Goal: Task Accomplishment & Management: Manage account settings

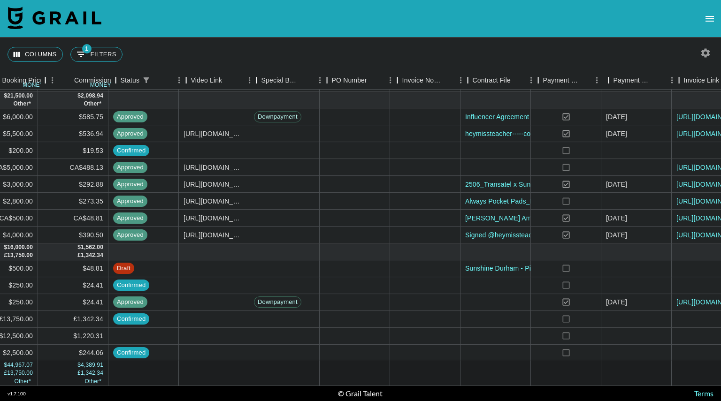
scroll to position [122, 786]
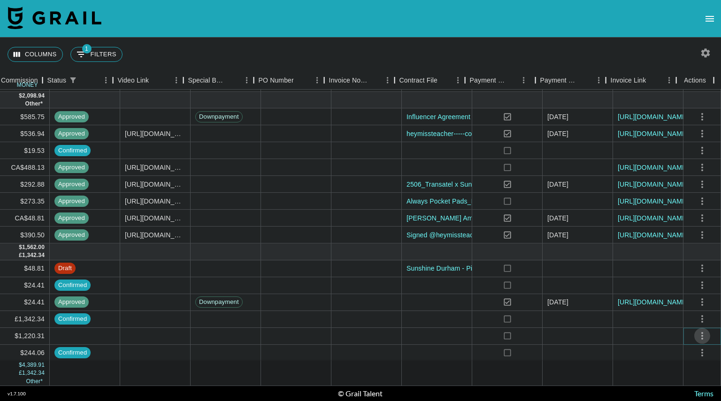
click at [697, 332] on icon "select merge strategy" at bounding box center [702, 336] width 11 height 11
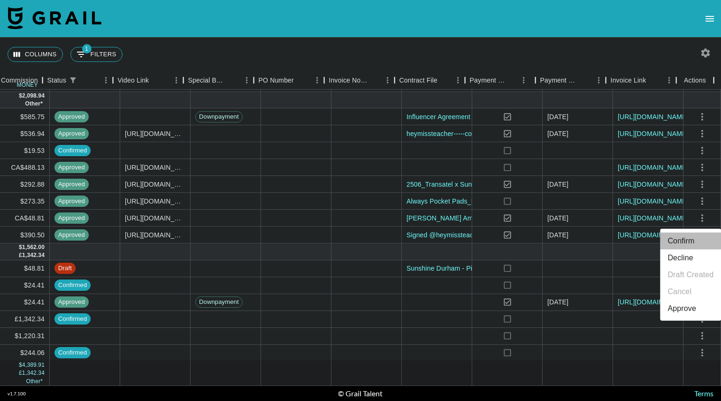
click at [684, 239] on li "Confirm" at bounding box center [690, 241] width 61 height 17
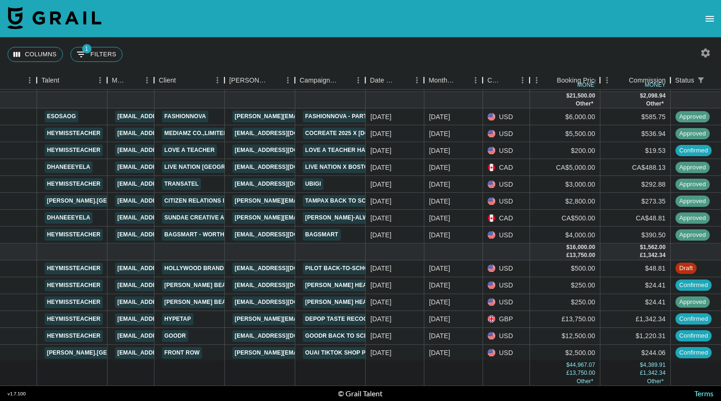
scroll to position [122, 156]
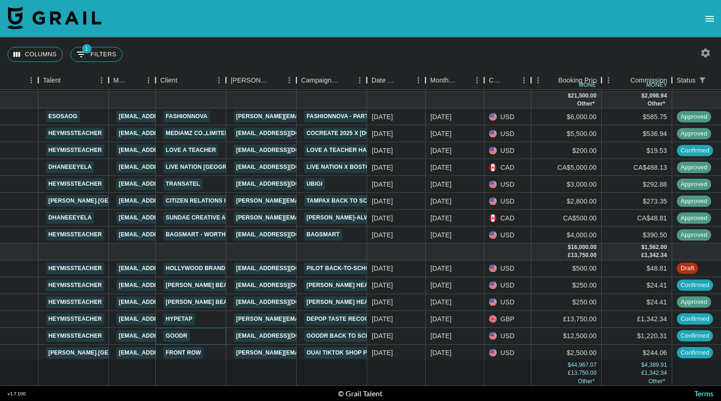
click at [176, 331] on link "Goodr" at bounding box center [176, 337] width 26 height 12
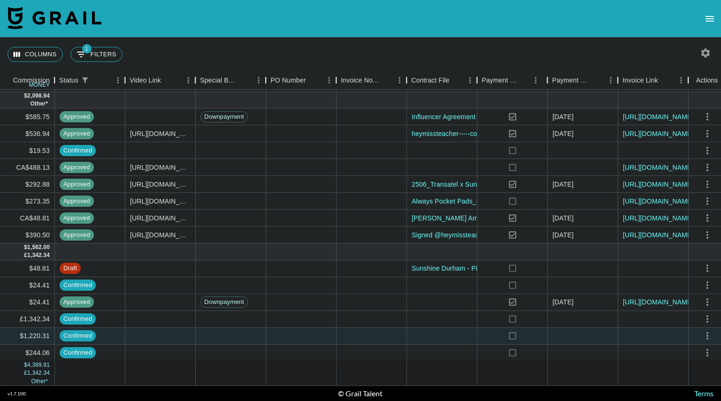
scroll to position [122, 786]
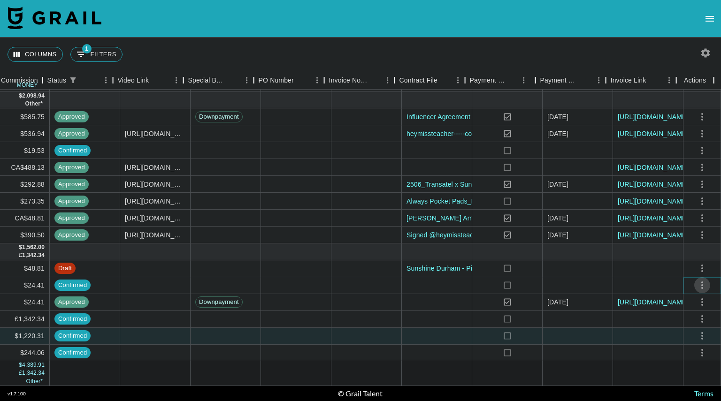
click at [697, 280] on icon "select merge strategy" at bounding box center [702, 285] width 11 height 11
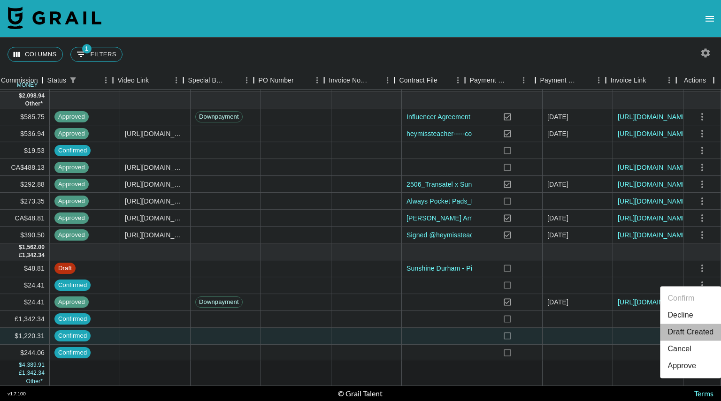
click at [682, 332] on li "Draft Created" at bounding box center [690, 332] width 61 height 17
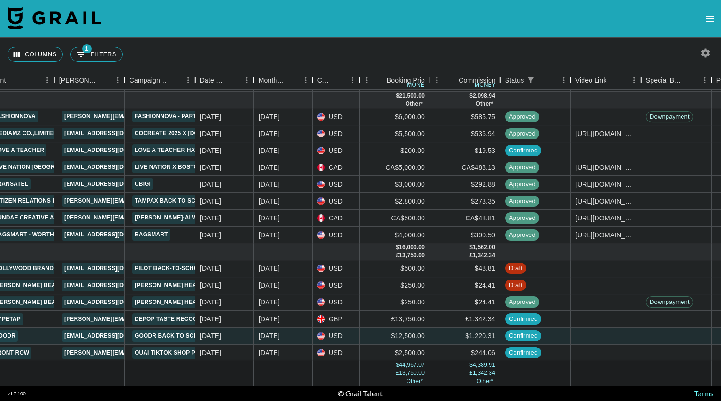
scroll to position [122, 328]
click at [519, 371] on div at bounding box center [536, 374] width 70 height 24
click at [561, 56] on div "Columns 1 Filters + Booking" at bounding box center [360, 55] width 721 height 34
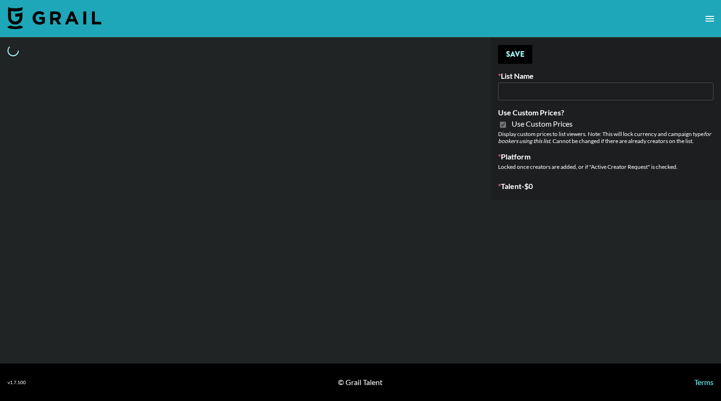
type input "Content Labs for Perplexity"
checkbox input "true"
select select "Brand"
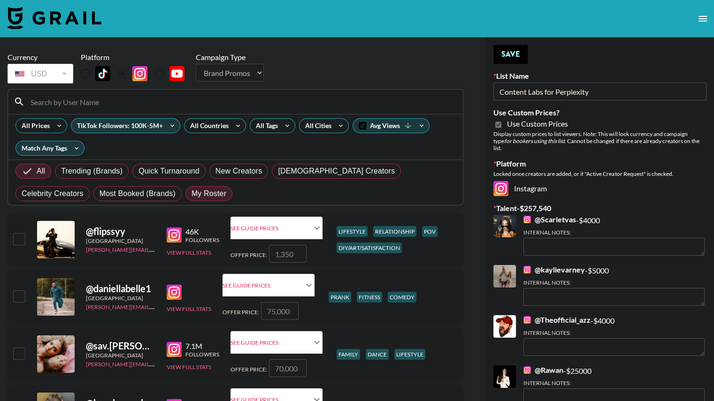
click at [192, 191] on span "My Roster" at bounding box center [209, 193] width 35 height 11
click at [192, 194] on input "My Roster" at bounding box center [192, 194] width 0 height 0
radio input "true"
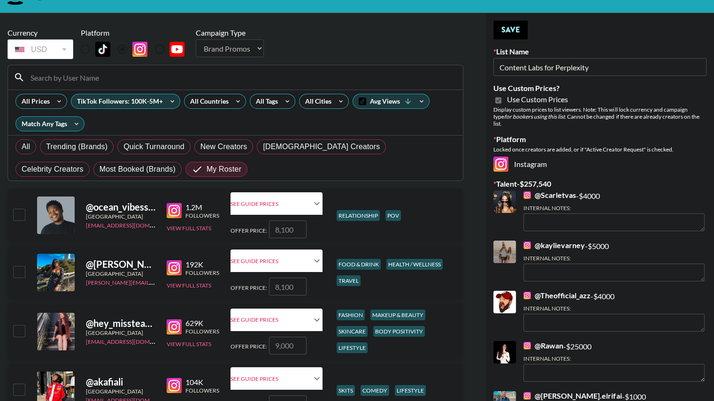
scroll to position [26, 0]
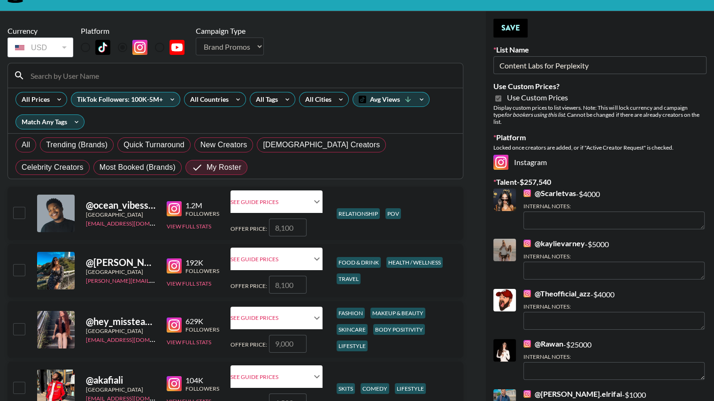
radio input "true"
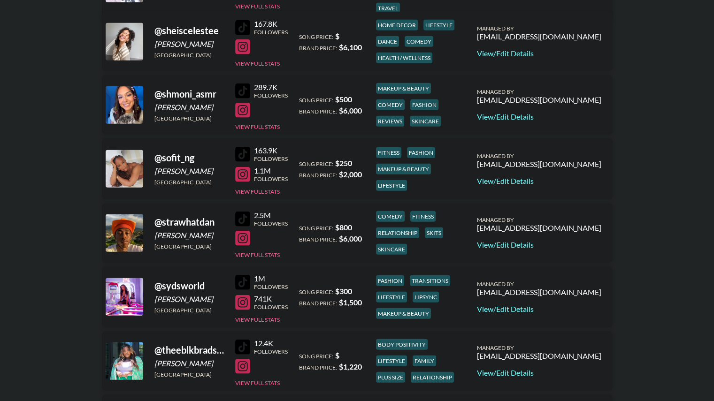
scroll to position [2505, 0]
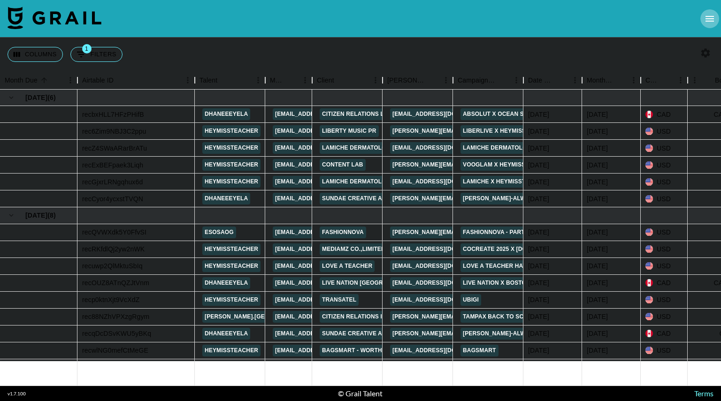
click at [710, 17] on icon "open drawer" at bounding box center [709, 18] width 11 height 11
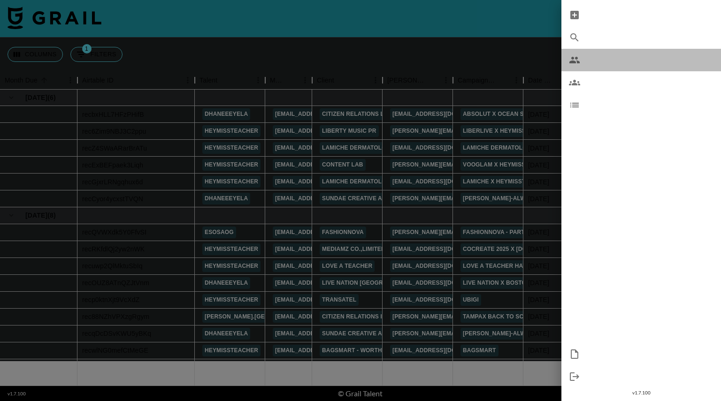
click at [610, 57] on span "My Roster" at bounding box center [651, 59] width 126 height 11
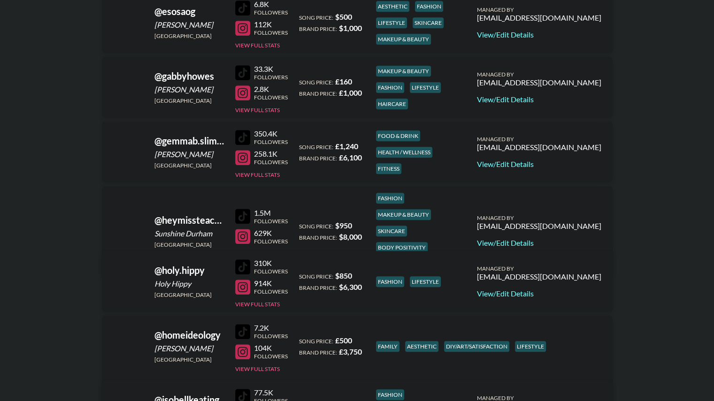
scroll to position [797, 0]
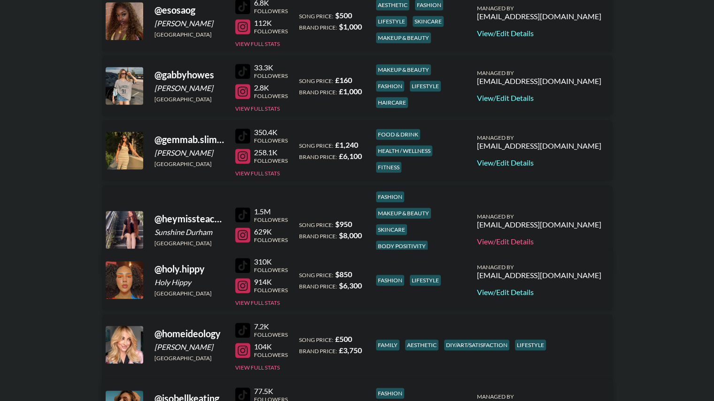
click at [568, 237] on link "View/Edit Details" at bounding box center [539, 241] width 124 height 9
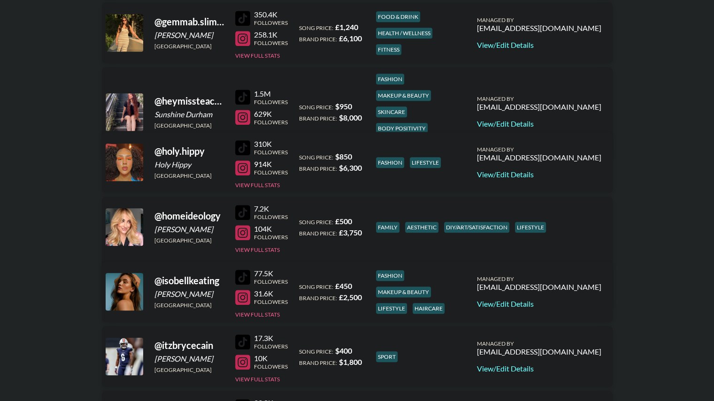
scroll to position [915, 0]
click at [563, 120] on link "View/Edit Details" at bounding box center [539, 124] width 124 height 9
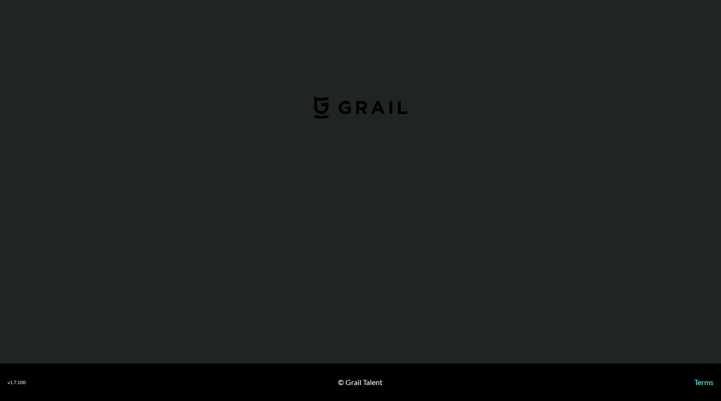
select select "USD"
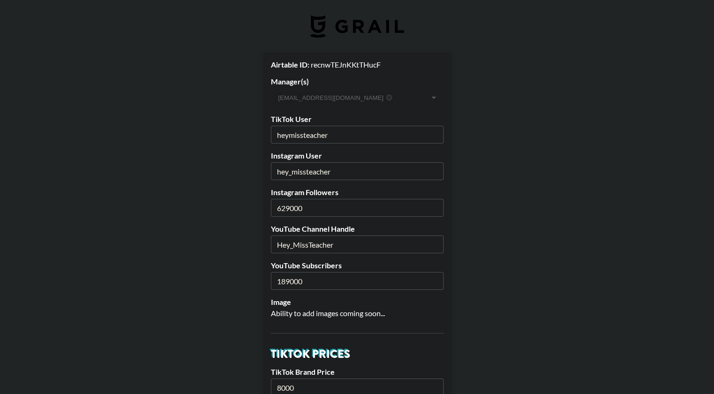
click at [291, 209] on input "629000" at bounding box center [357, 208] width 173 height 18
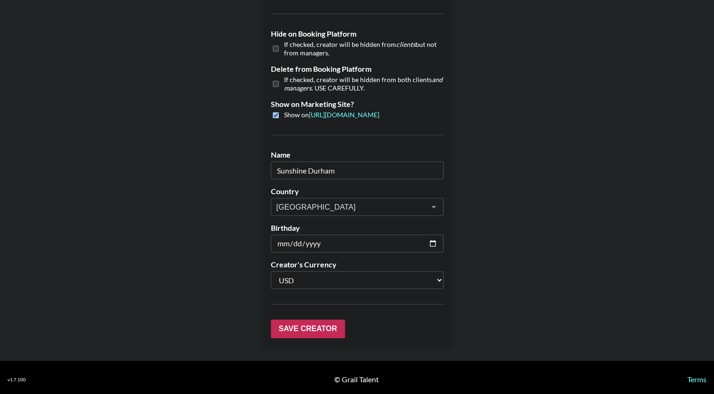
scroll to position [879, 0]
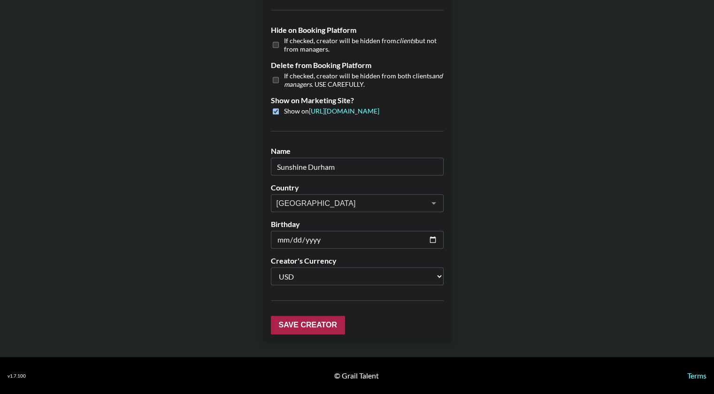
type input "766000"
click at [316, 323] on input "Save Creator" at bounding box center [308, 325] width 74 height 19
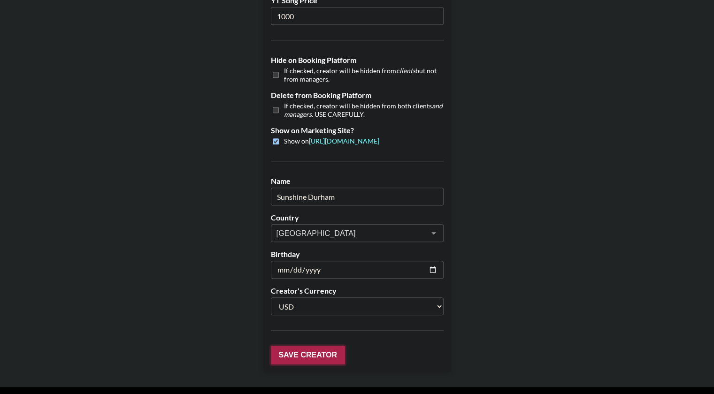
scroll to position [909, 0]
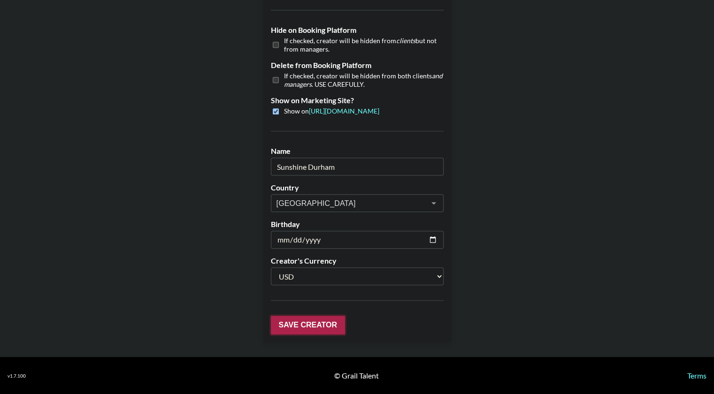
click at [316, 323] on input "Save Creator" at bounding box center [308, 325] width 74 height 19
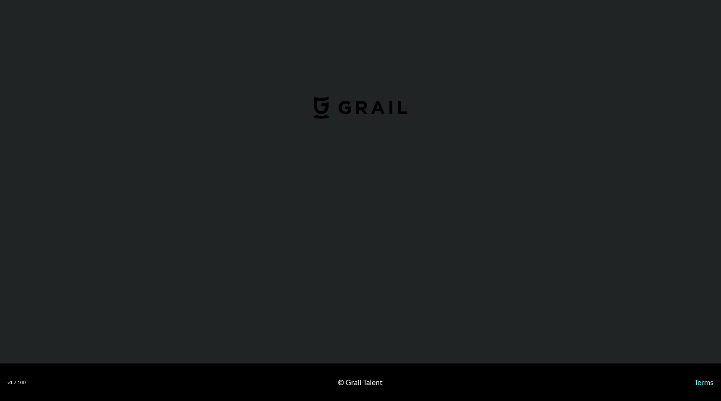
select select "USD"
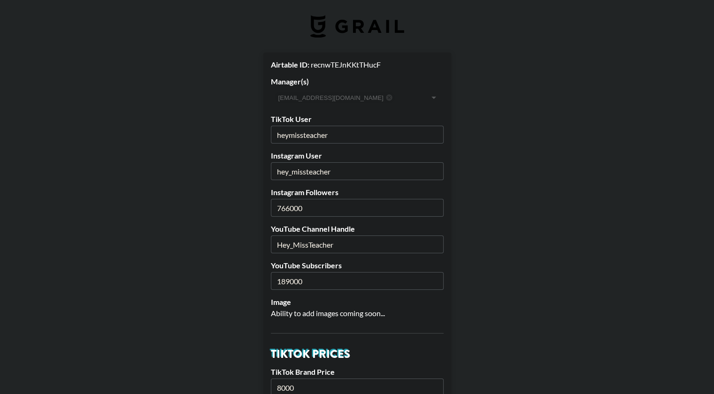
click at [294, 279] on input "189000" at bounding box center [357, 281] width 173 height 18
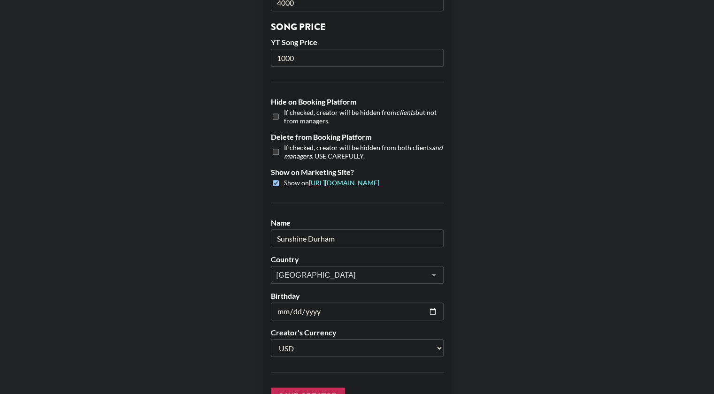
scroll to position [879, 0]
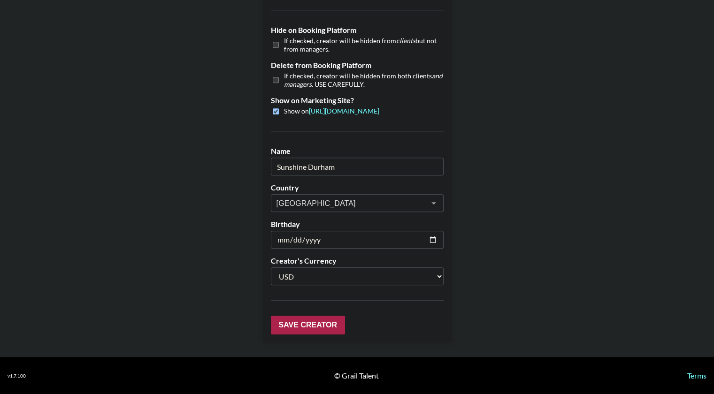
type input "210000"
click at [313, 326] on input "Save Creator" at bounding box center [308, 325] width 74 height 19
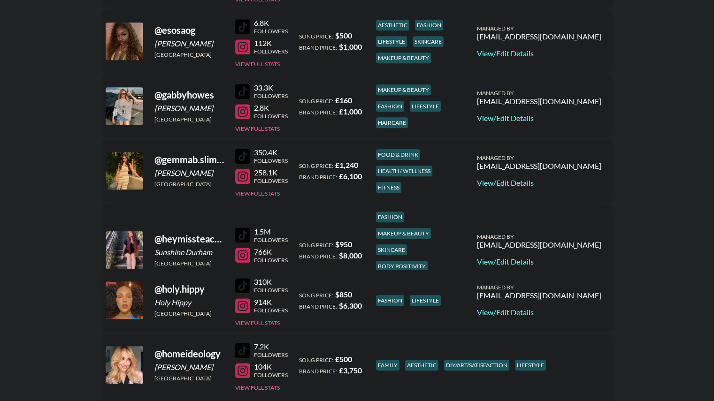
scroll to position [779, 0]
